Goal: Information Seeking & Learning: Learn about a topic

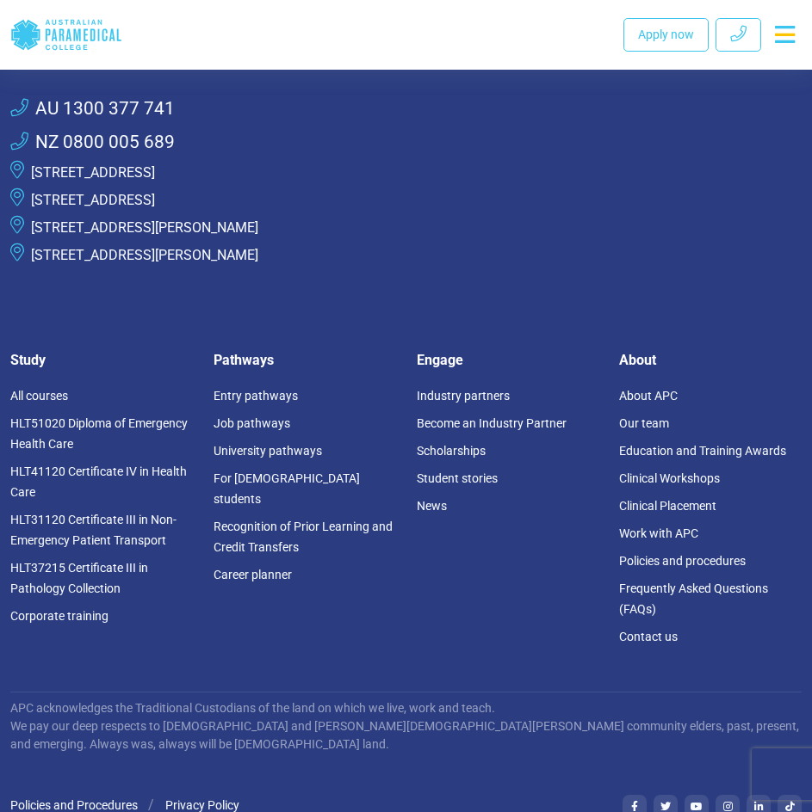
scroll to position [3357, 0]
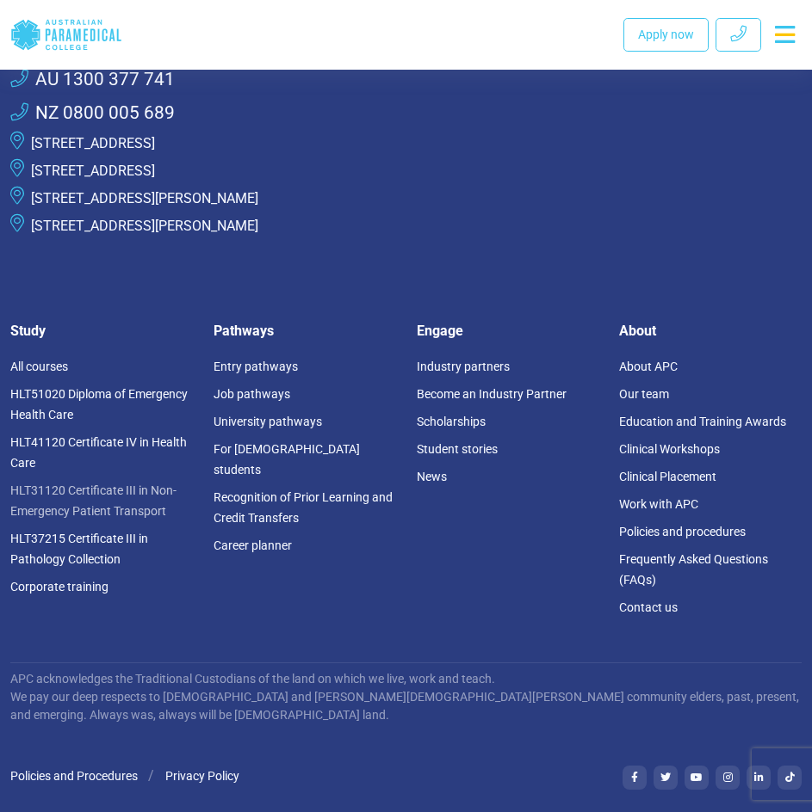
click at [127, 484] on link "HLT31120 Certificate III in Non-Emergency Patient Transport" at bounding box center [93, 501] width 166 height 34
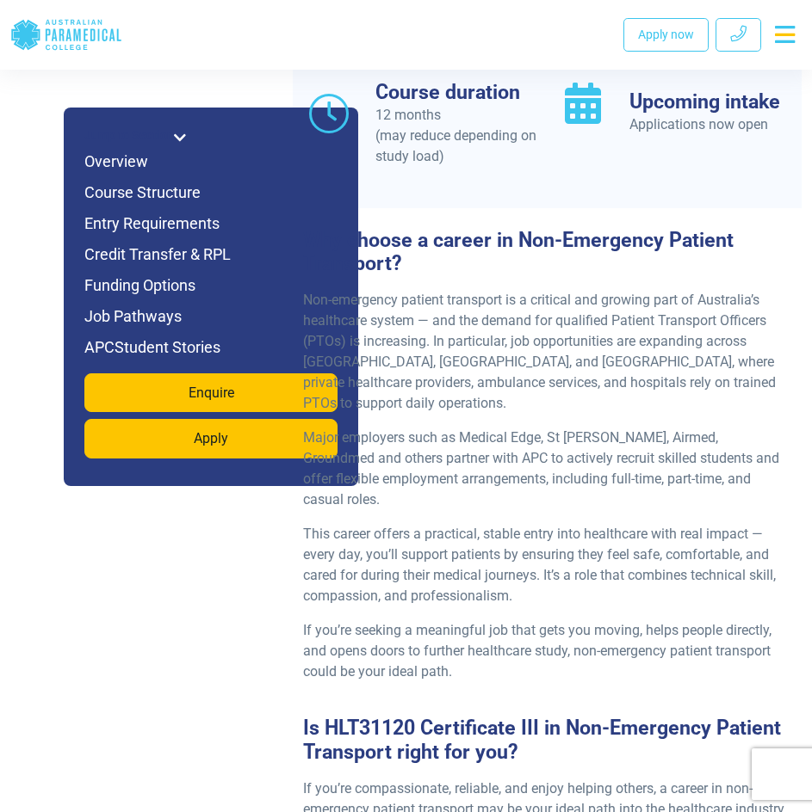
scroll to position [1549, 0]
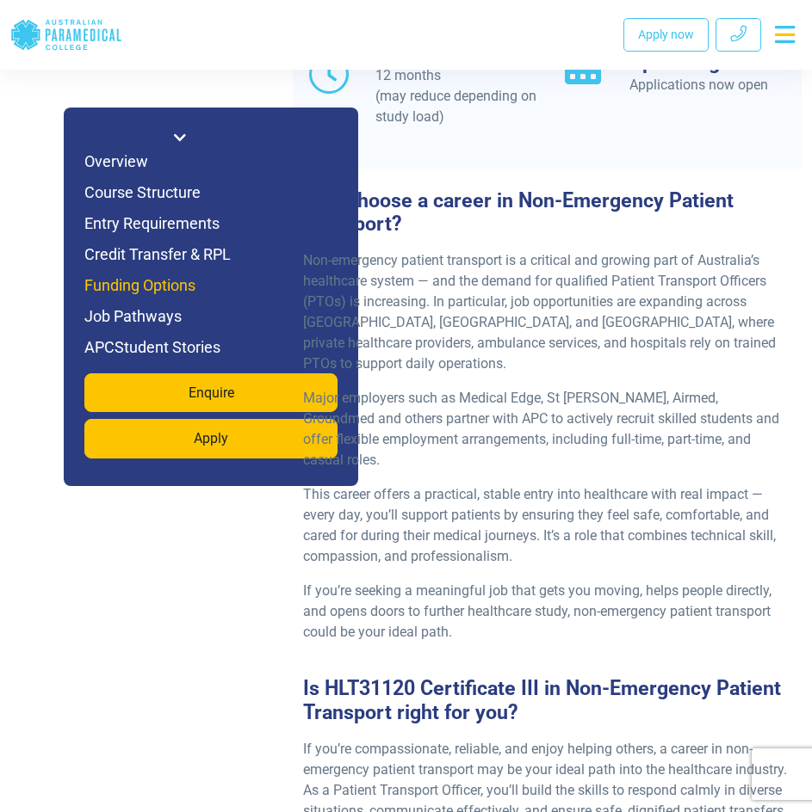
click at [159, 289] on h6 "Funding Options" at bounding box center [210, 286] width 253 height 24
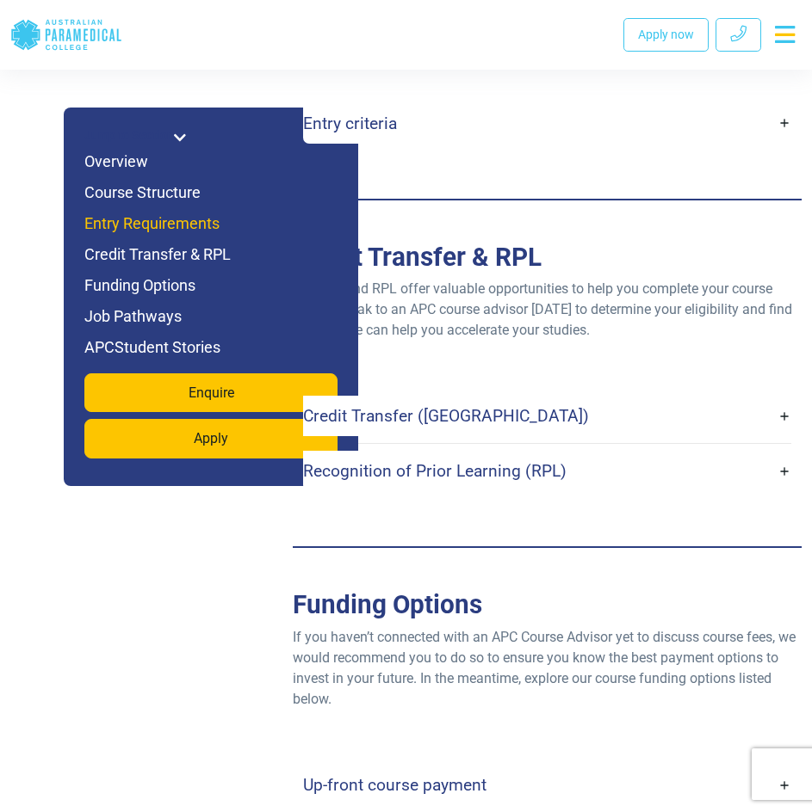
scroll to position [4561, 0]
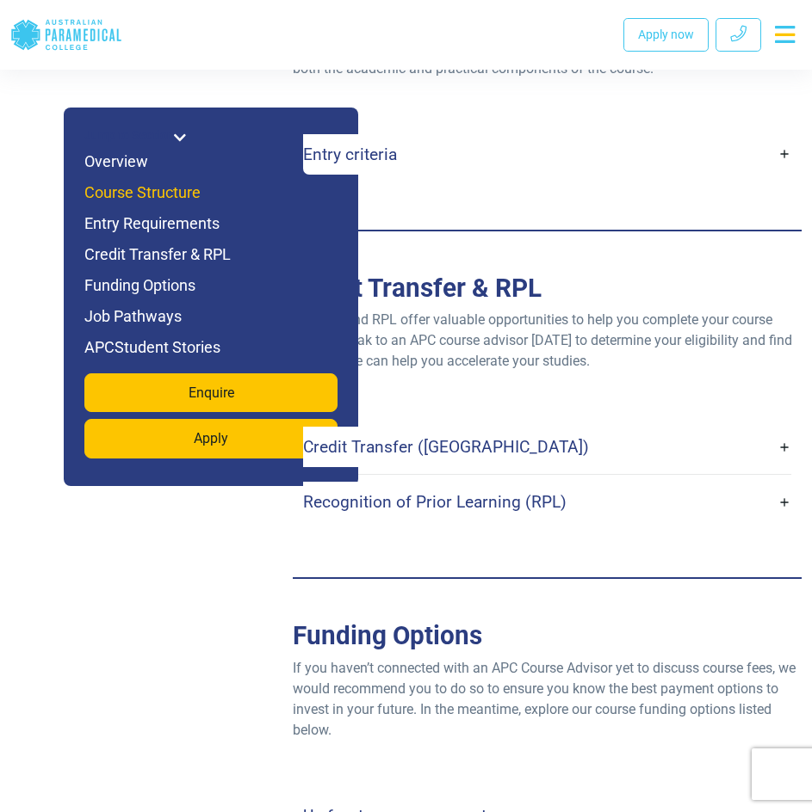
click at [148, 190] on h6 "Course Structure" at bounding box center [210, 193] width 253 height 24
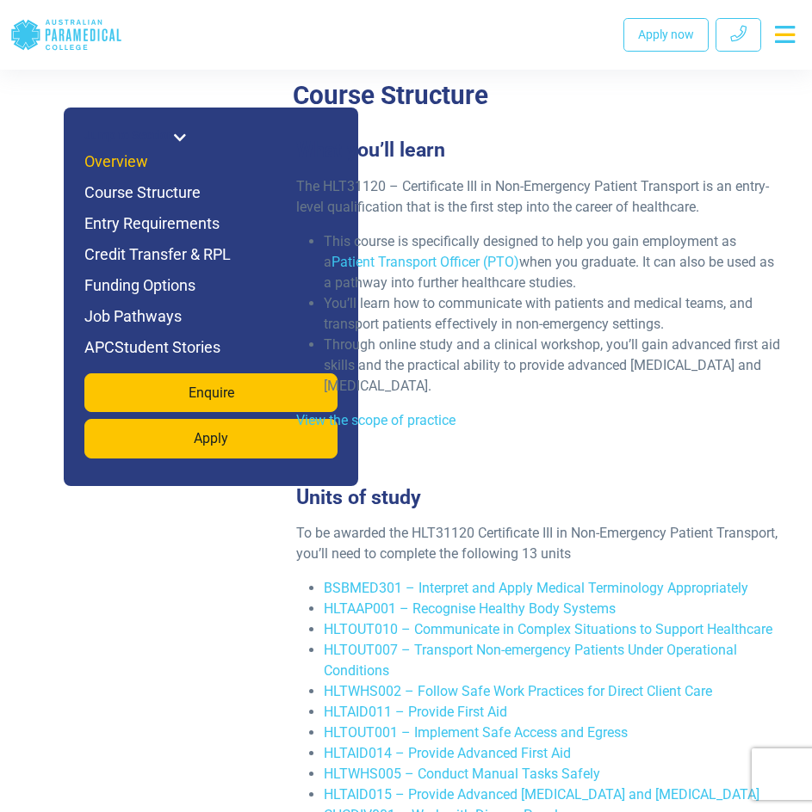
scroll to position [3128, 0]
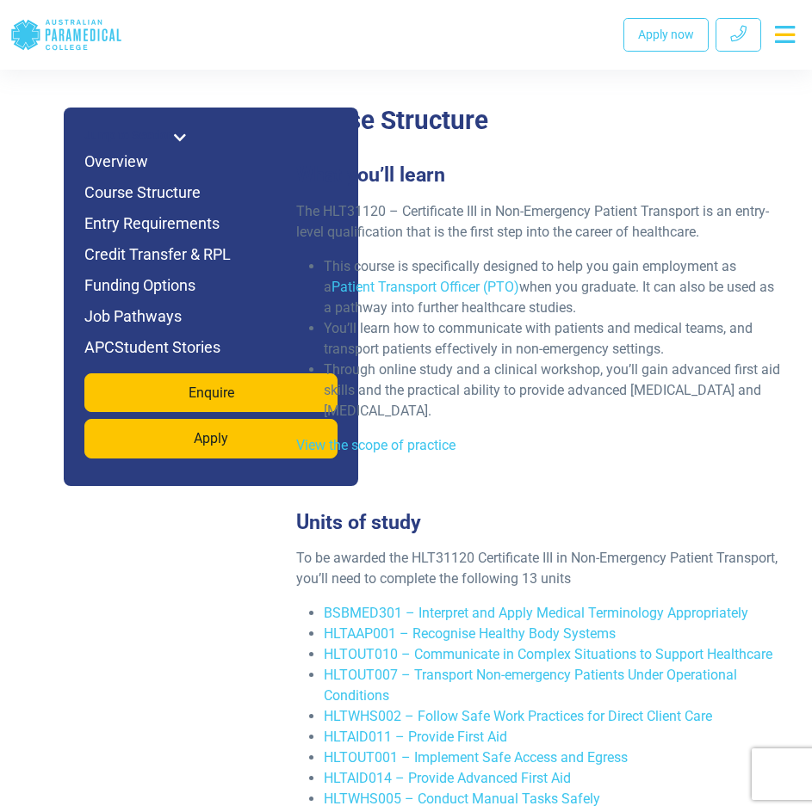
click at [177, 138] on icon at bounding box center [180, 138] width 12 height 14
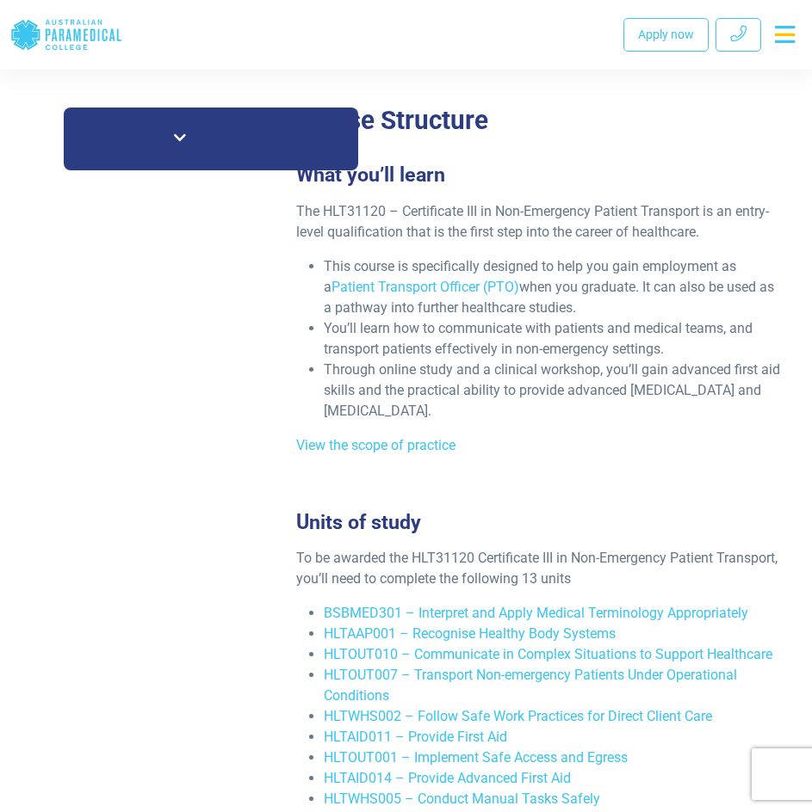
click at [180, 137] on icon at bounding box center [180, 138] width 12 height 14
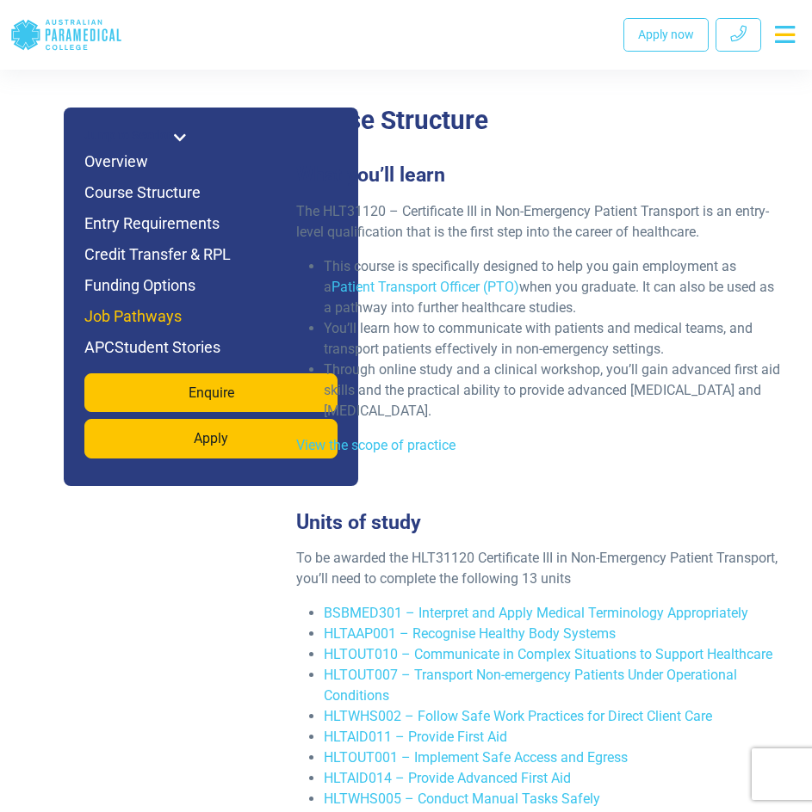
click at [164, 310] on h6 "Job Pathways" at bounding box center [210, 317] width 253 height 24
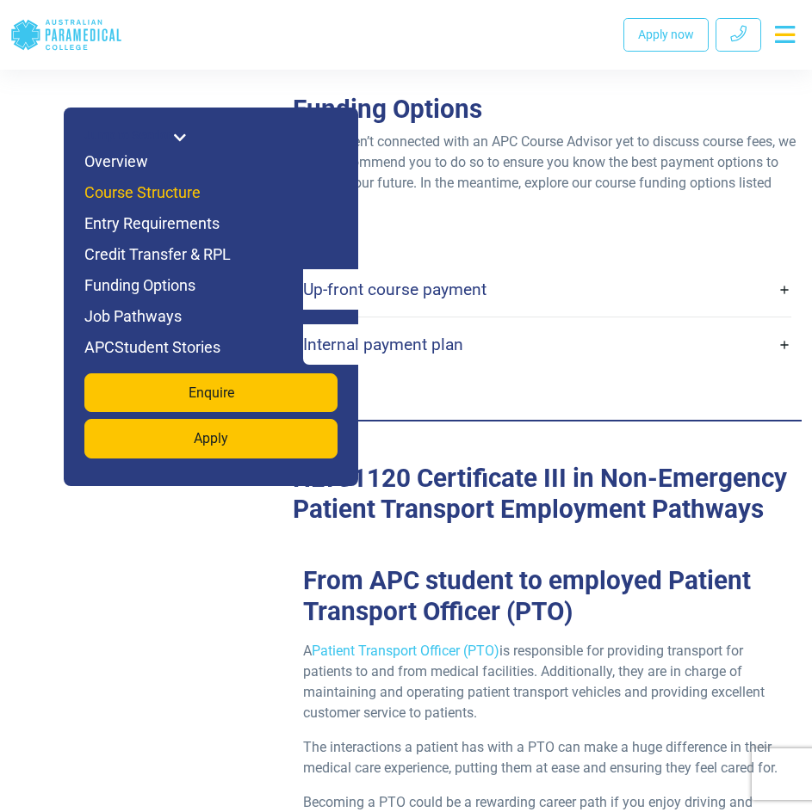
scroll to position [5447, 0]
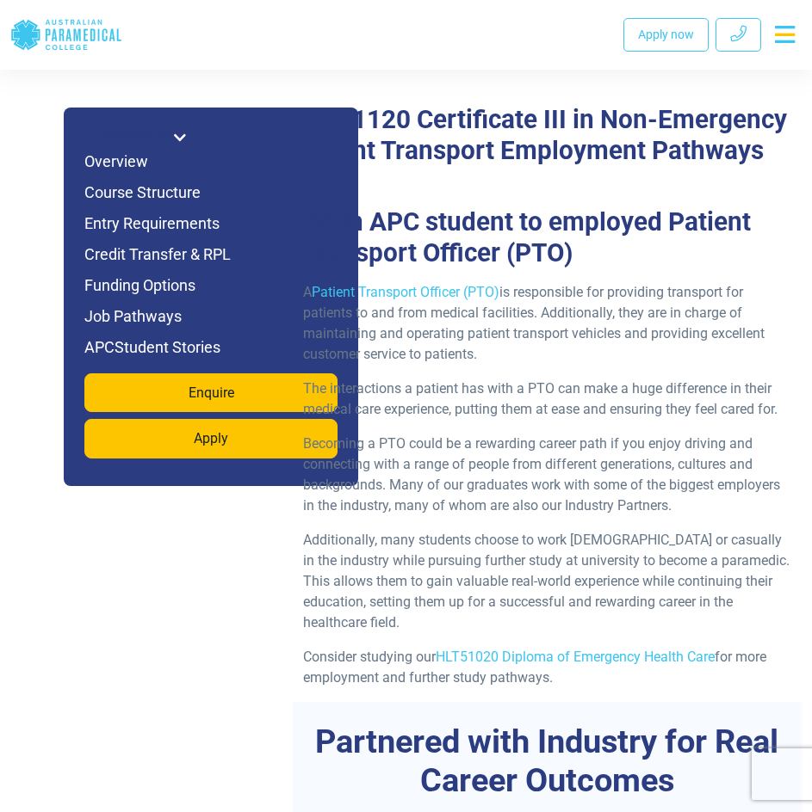
click at [179, 132] on icon at bounding box center [180, 138] width 12 height 14
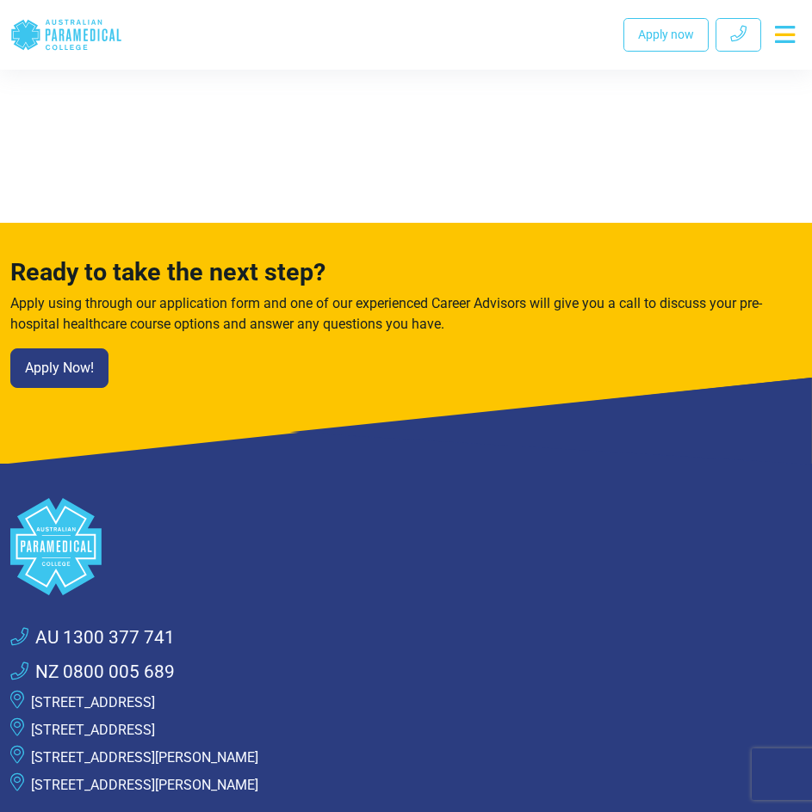
scroll to position [9148, 0]
